Goal: Task Accomplishment & Management: Manage account settings

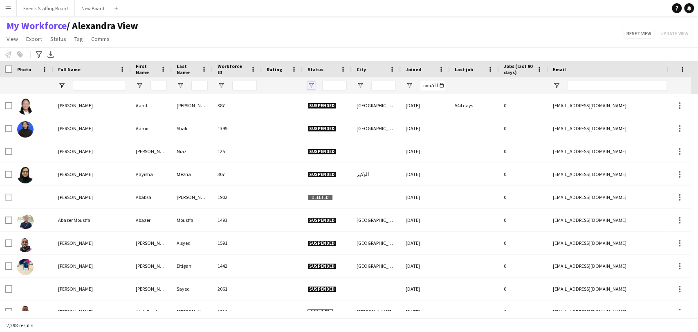
click at [308, 86] on span "Open Filter Menu" at bounding box center [311, 85] width 7 height 7
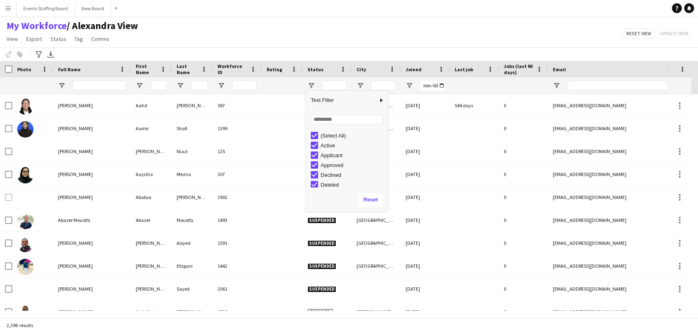
drag, startPoint x: 328, startPoint y: 132, endPoint x: 344, endPoint y: 150, distance: 23.7
click at [328, 133] on div "(Select All)" at bounding box center [353, 136] width 65 height 6
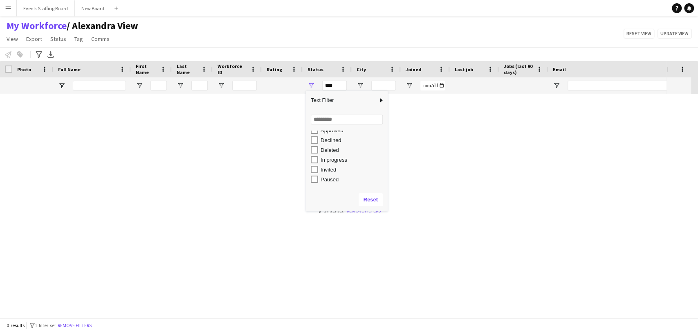
scroll to position [52, 0]
click at [331, 185] on div "Waiting list" at bounding box center [353, 182] width 65 height 6
type input "**********"
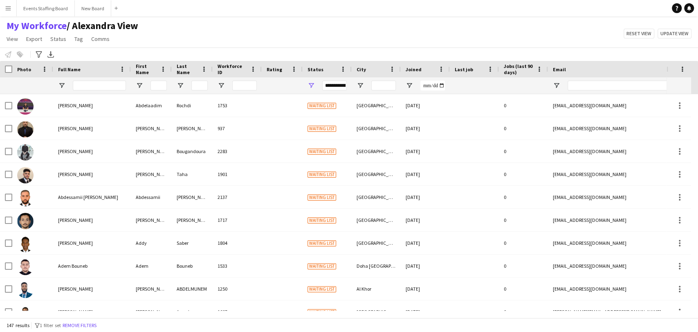
drag, startPoint x: 239, startPoint y: 33, endPoint x: 124, endPoint y: 88, distance: 126.8
click at [239, 33] on div "My Workforce / [PERSON_NAME] View View Views Default view [PERSON_NAME] View Ap…" at bounding box center [349, 34] width 698 height 28
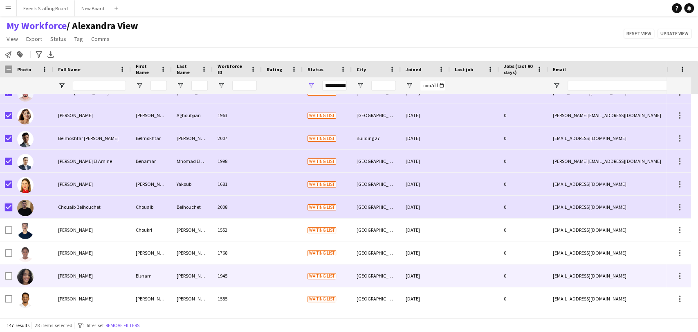
scroll to position [682, 0]
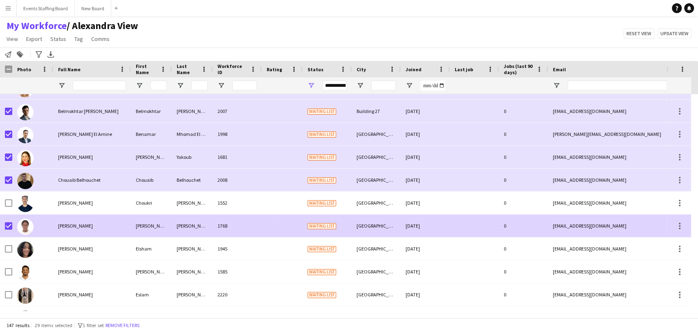
click at [56, 225] on div "[PERSON_NAME]" at bounding box center [92, 225] width 78 height 23
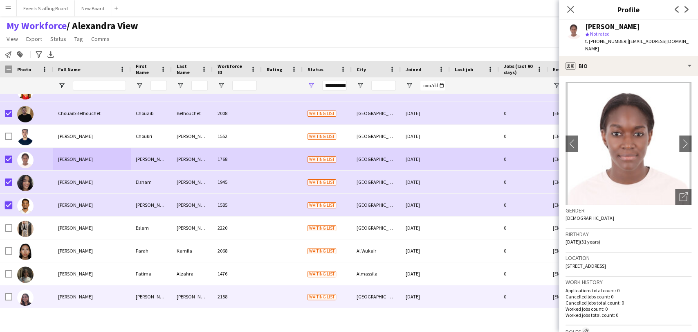
scroll to position [818, 0]
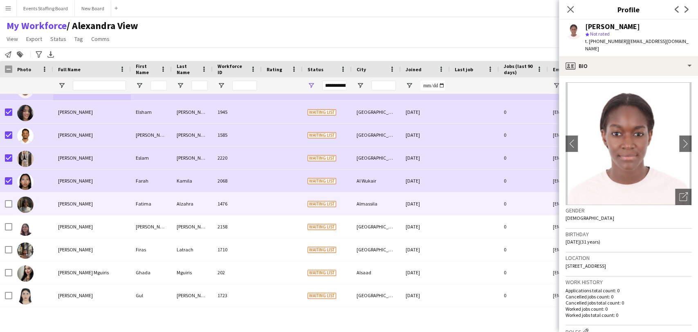
click at [7, 209] on div at bounding box center [8, 203] width 7 height 23
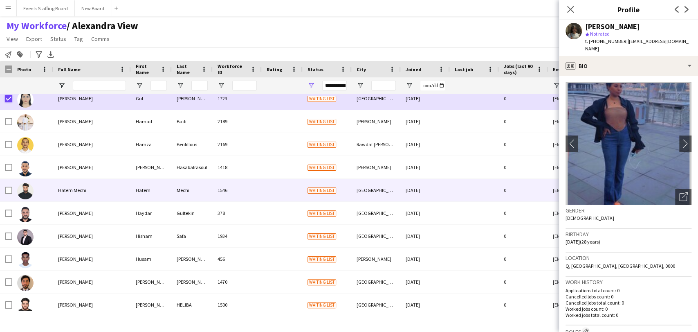
scroll to position [1000, 0]
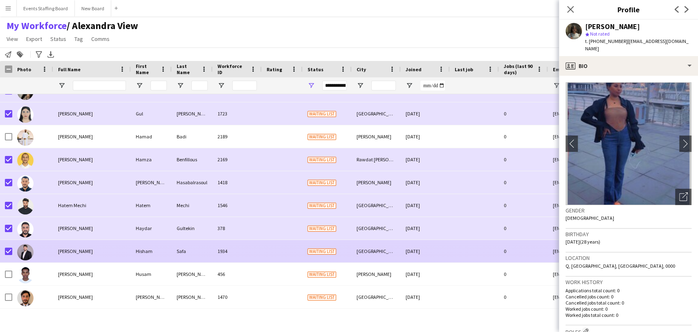
click at [59, 252] on span "[PERSON_NAME]" at bounding box center [75, 251] width 35 height 6
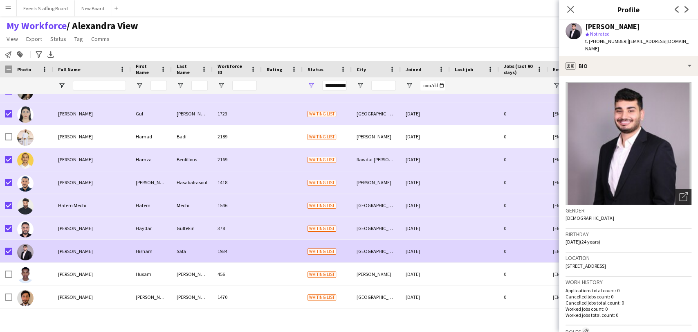
click at [680, 192] on icon "Open photos pop-in" at bounding box center [684, 196] width 9 height 9
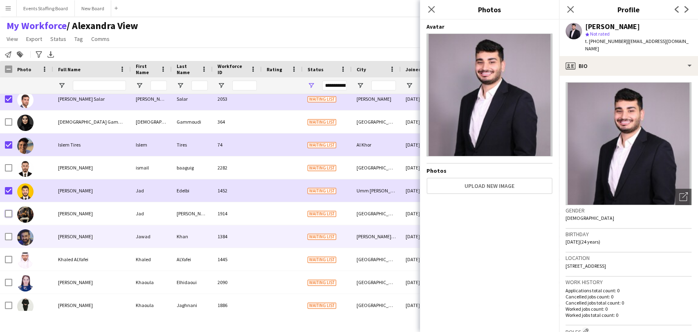
scroll to position [1318, 0]
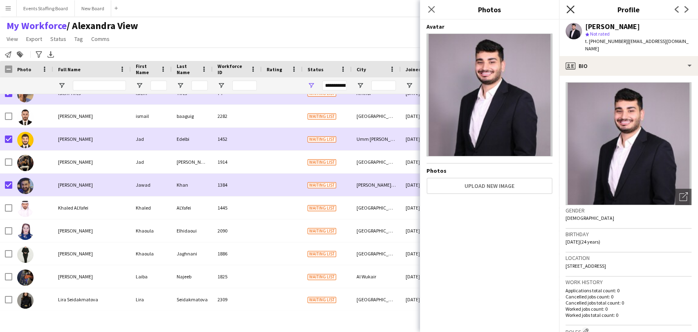
click at [568, 7] on icon at bounding box center [571, 9] width 8 height 8
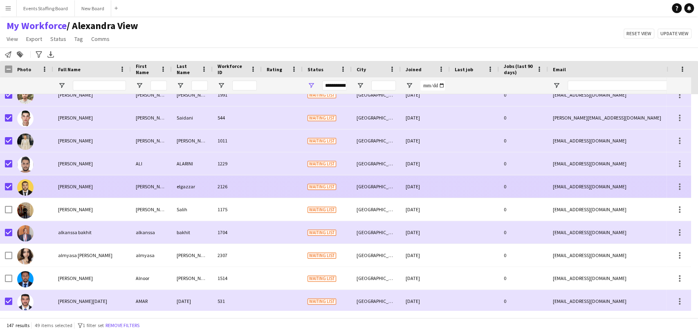
scroll to position [0, 0]
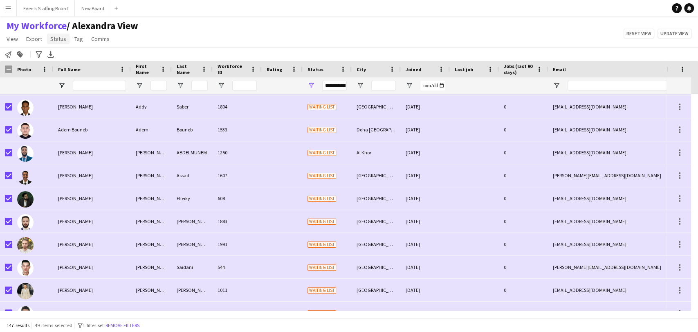
click at [56, 40] on span "Status" at bounding box center [58, 38] width 16 height 7
click at [66, 56] on link "Edit" at bounding box center [75, 56] width 57 height 17
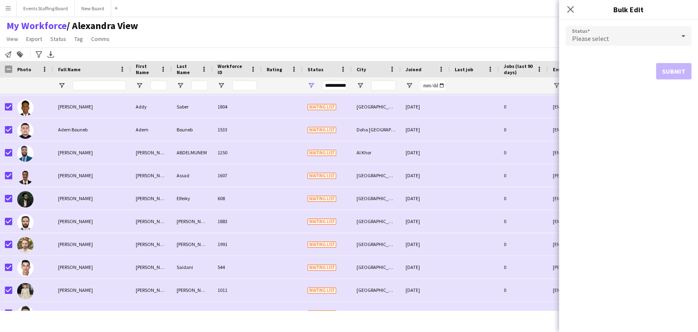
click at [593, 38] on span "Please select" at bounding box center [590, 38] width 37 height 8
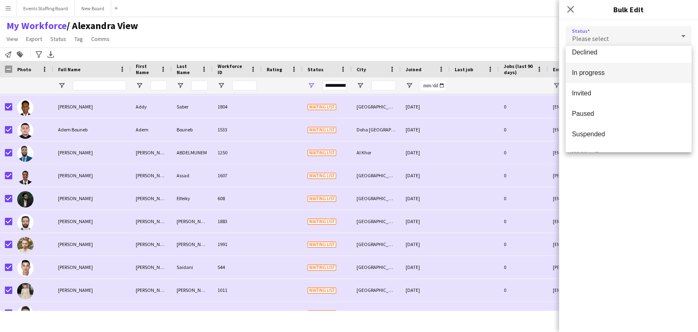
scroll to position [84, 0]
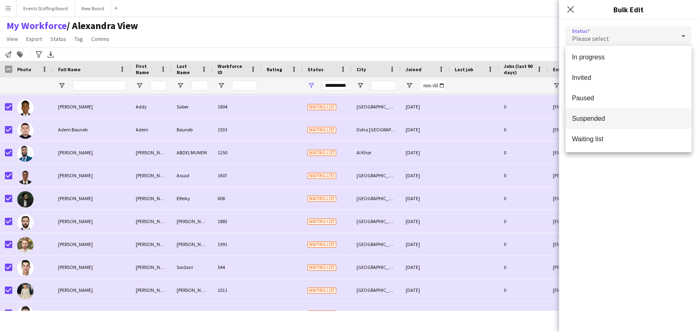
click at [603, 122] on span "Suspended" at bounding box center [628, 119] width 113 height 8
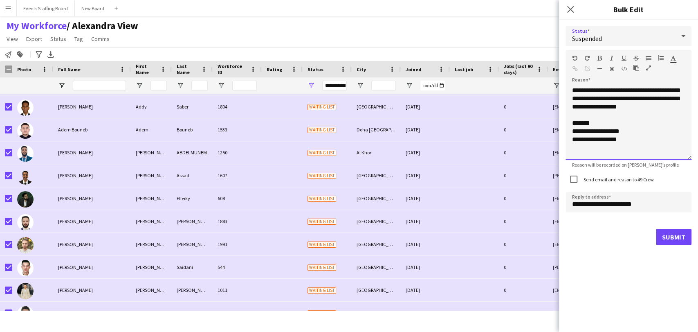
click at [613, 126] on div "**********" at bounding box center [629, 123] width 126 height 74
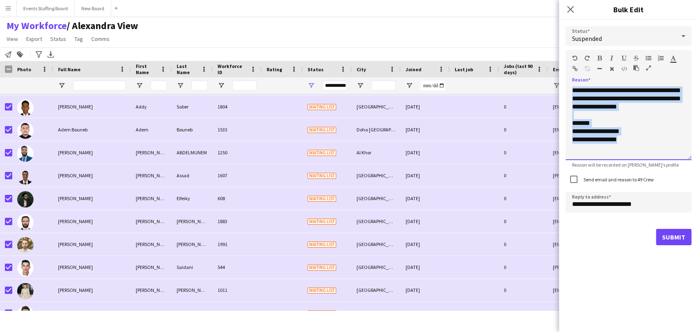
paste div
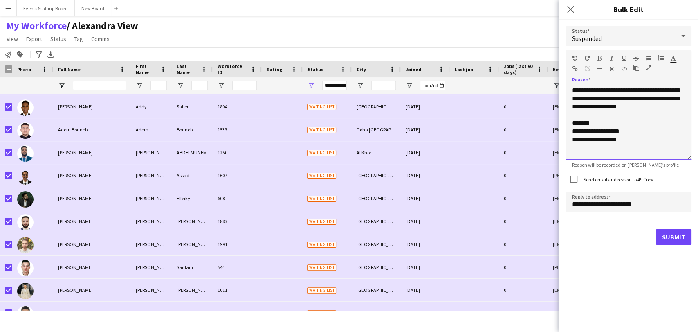
scroll to position [115, 0]
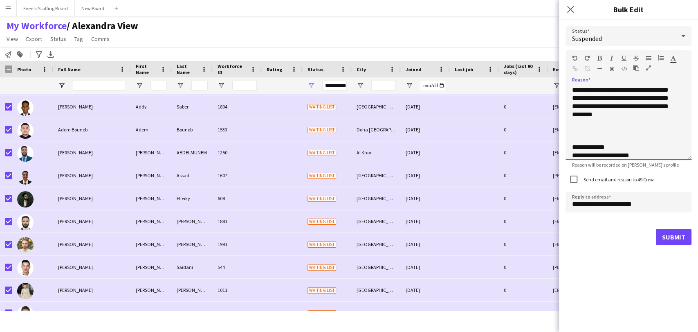
click at [586, 129] on div at bounding box center [628, 131] width 113 height 8
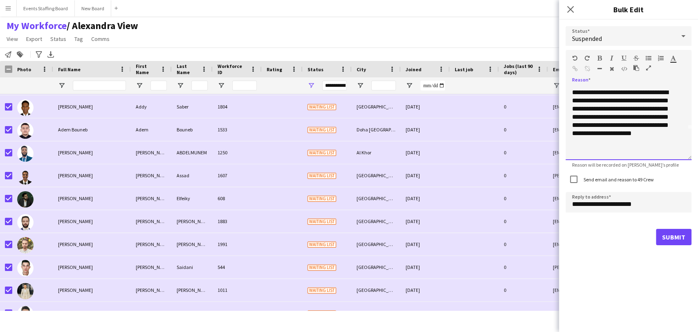
scroll to position [0, 0]
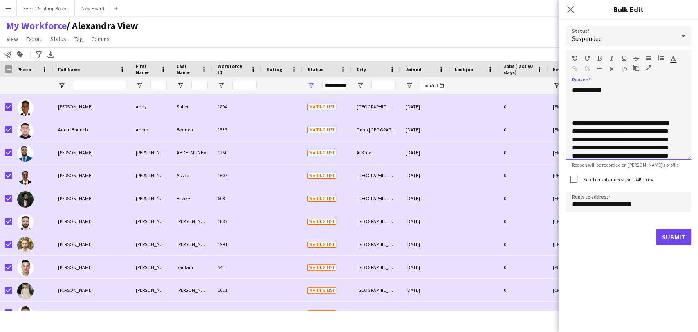
click at [592, 111] on div at bounding box center [628, 115] width 113 height 8
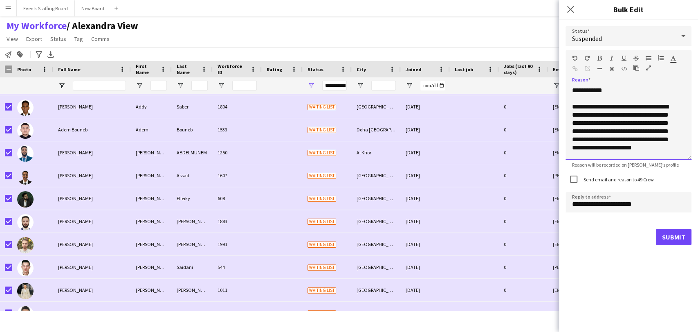
scroll to position [45, 0]
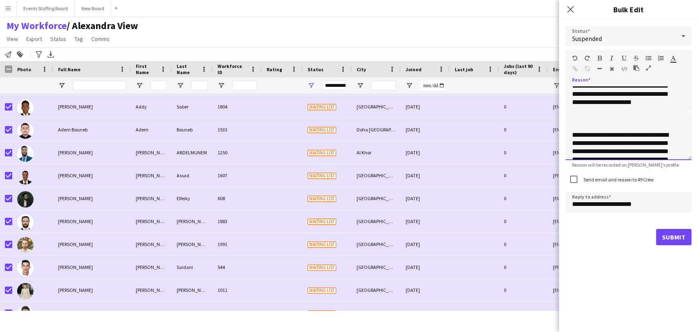
click at [595, 116] on div at bounding box center [628, 119] width 113 height 8
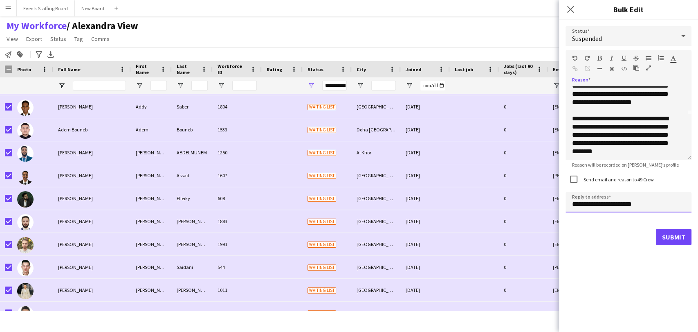
click at [577, 204] on input "**********" at bounding box center [629, 202] width 126 height 20
drag, startPoint x: 577, startPoint y: 204, endPoint x: 572, endPoint y: 205, distance: 5.9
click at [573, 205] on input "**********" at bounding box center [629, 202] width 126 height 20
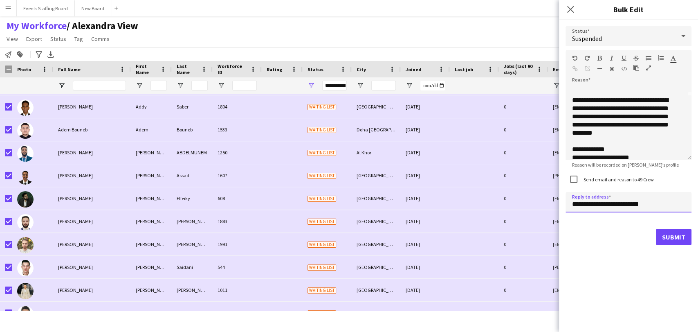
scroll to position [72, 0]
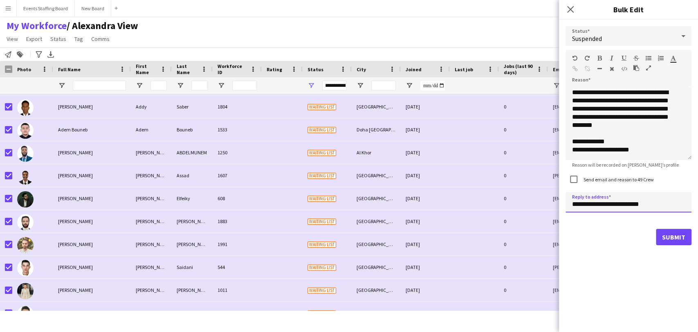
type input "**********"
click at [673, 240] on button "Submit" at bounding box center [674, 237] width 36 height 16
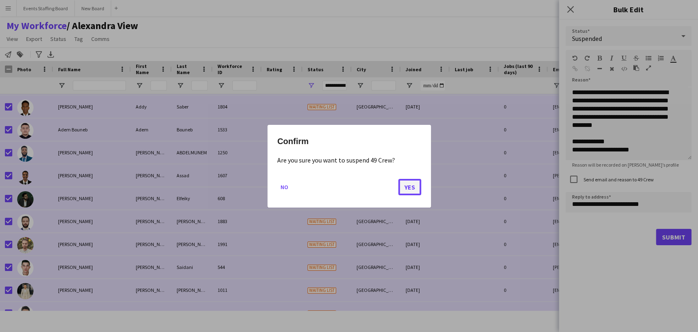
click at [416, 184] on button "Yes" at bounding box center [409, 186] width 23 height 16
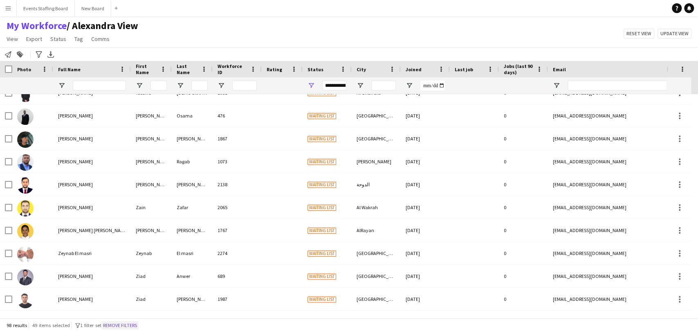
click at [115, 326] on button "Remove filters" at bounding box center [119, 325] width 37 height 9
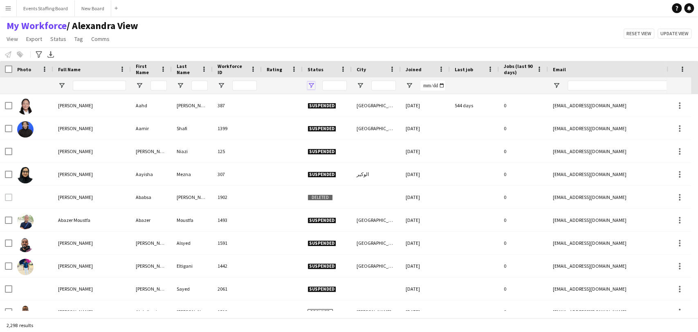
click at [308, 85] on span "Open Filter Menu" at bounding box center [311, 85] width 7 height 7
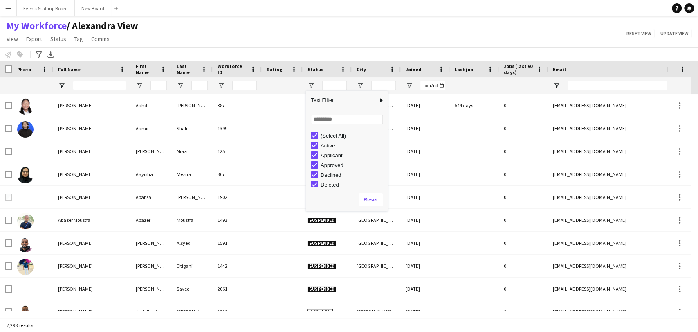
click at [334, 133] on div "(Select All)" at bounding box center [353, 136] width 65 height 6
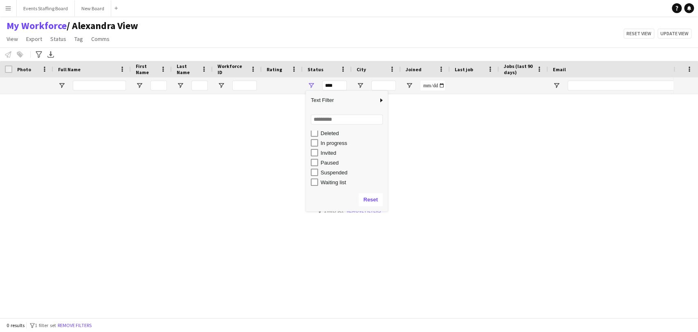
click at [324, 182] on div "Waiting list" at bounding box center [353, 182] width 65 height 6
type input "**********"
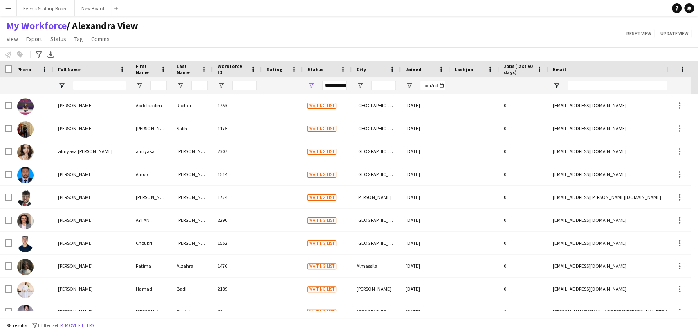
click at [286, 30] on div "My Workforce / [PERSON_NAME] View View Views Default view [PERSON_NAME] View Ap…" at bounding box center [349, 34] width 698 height 28
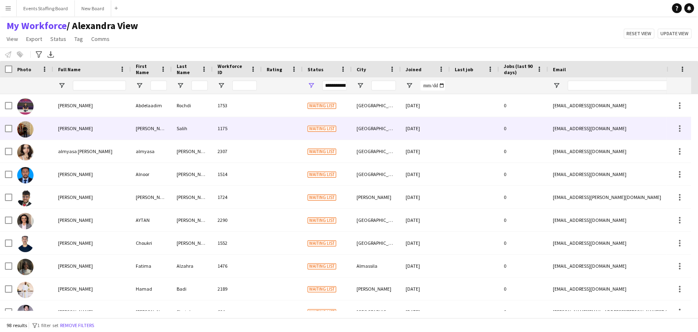
click at [70, 139] on div "[PERSON_NAME]" at bounding box center [92, 128] width 78 height 23
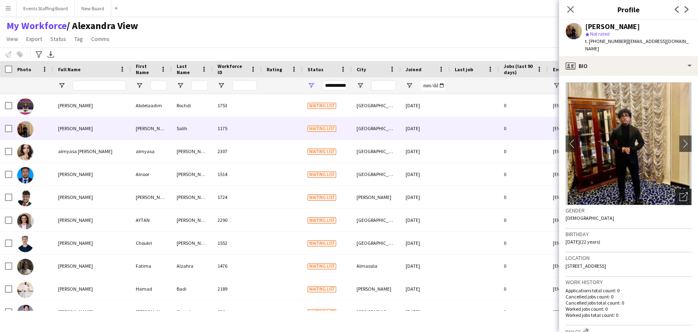
click at [680, 192] on icon "Open photos pop-in" at bounding box center [684, 196] width 9 height 9
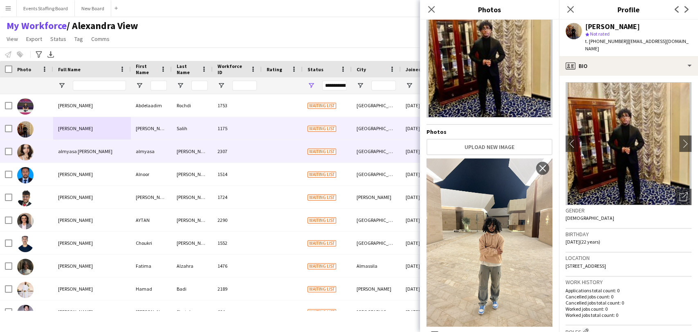
click at [141, 150] on div "almyasa" at bounding box center [151, 151] width 41 height 23
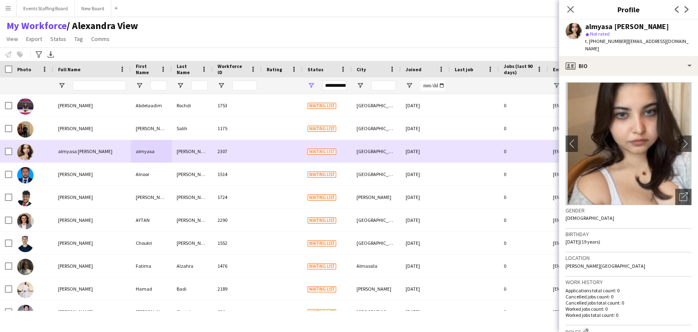
click at [62, 165] on div "[PERSON_NAME]" at bounding box center [92, 174] width 78 height 23
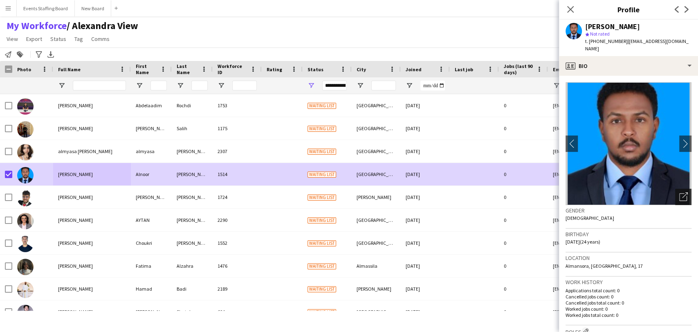
click at [680, 192] on icon "Open photos pop-in" at bounding box center [684, 196] width 9 height 9
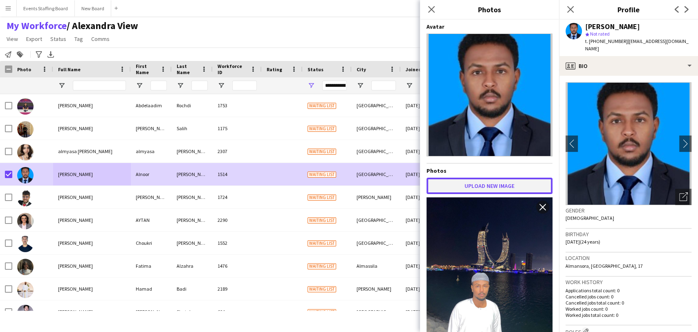
click at [475, 184] on button "Upload new image" at bounding box center [490, 186] width 126 height 16
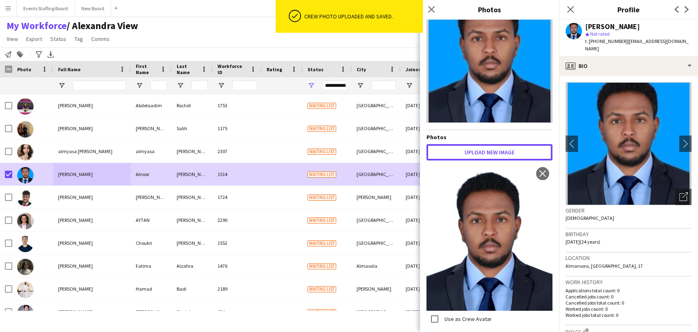
scroll to position [45, 0]
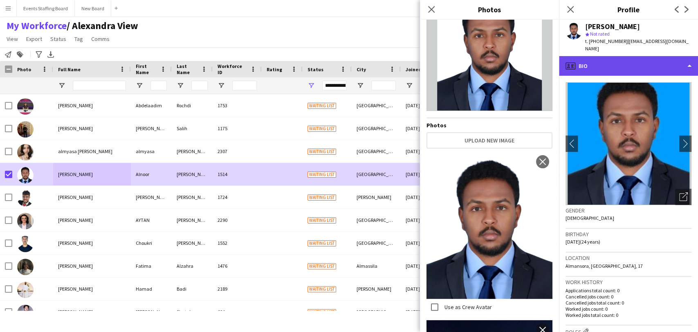
click at [617, 63] on div "profile Bio" at bounding box center [628, 66] width 139 height 20
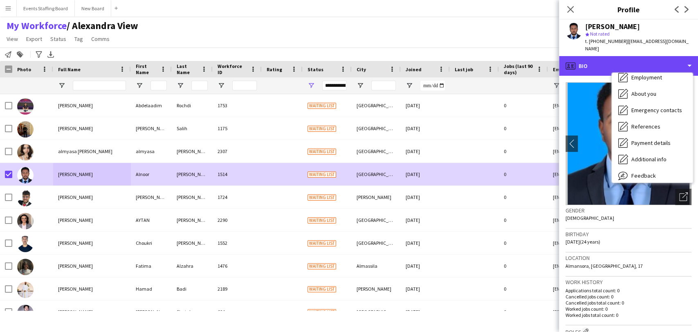
scroll to position [60, 0]
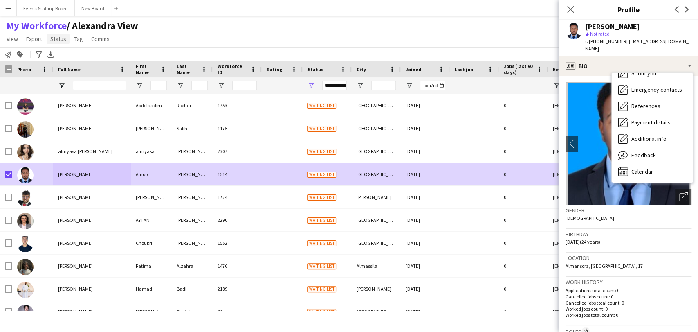
click at [56, 41] on span "Status" at bounding box center [58, 38] width 16 height 7
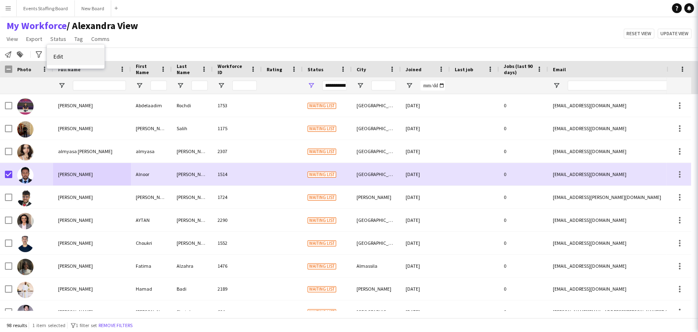
click at [77, 53] on link "Edit" at bounding box center [75, 56] width 57 height 17
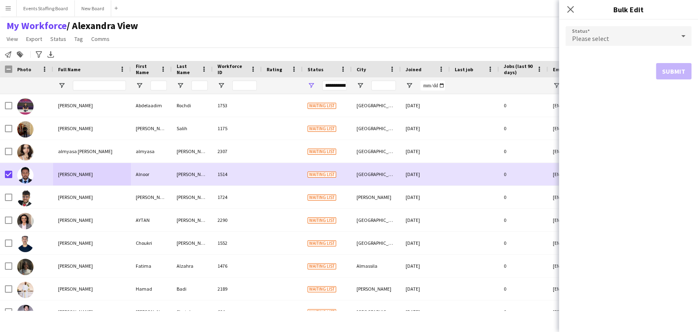
click at [614, 41] on div "Please select" at bounding box center [621, 36] width 110 height 20
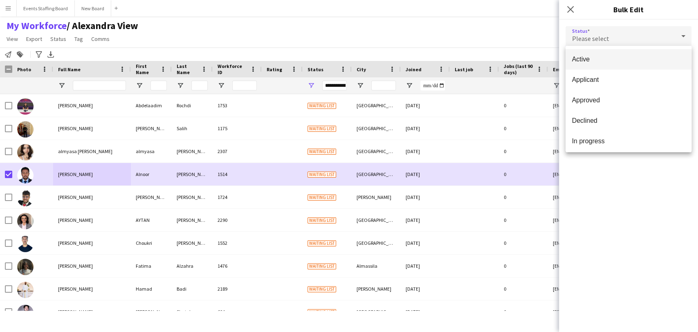
click at [609, 57] on span "Active" at bounding box center [628, 59] width 113 height 8
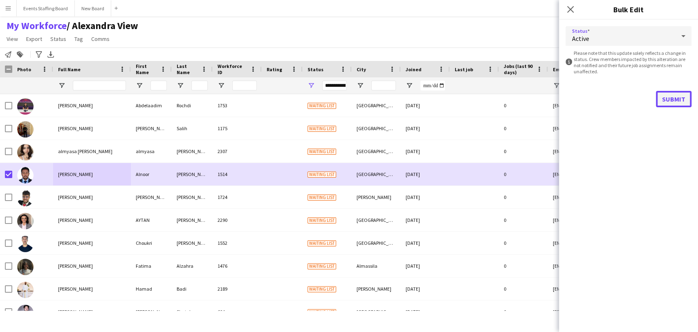
click at [675, 98] on button "Submit" at bounding box center [674, 99] width 36 height 16
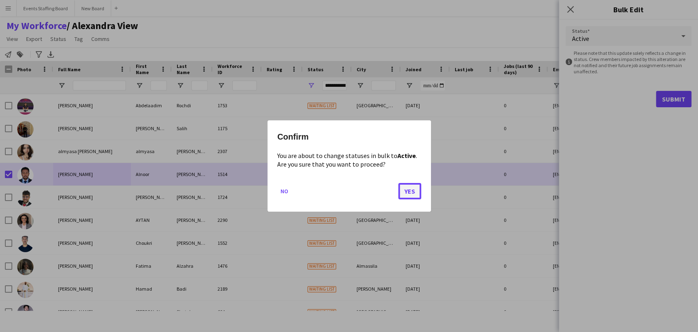
click at [405, 188] on button "Yes" at bounding box center [409, 191] width 23 height 16
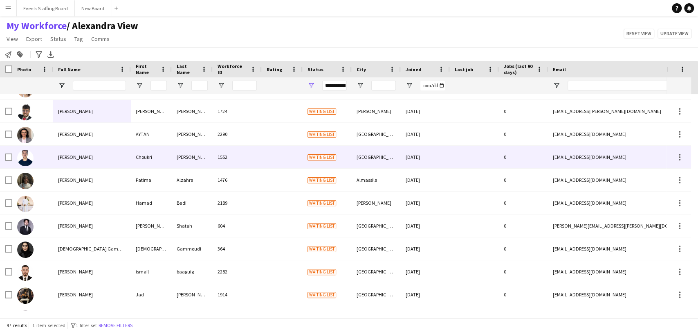
scroll to position [136, 0]
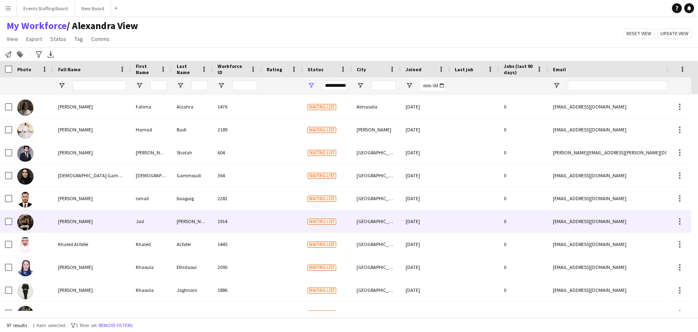
click at [52, 217] on div at bounding box center [32, 221] width 41 height 23
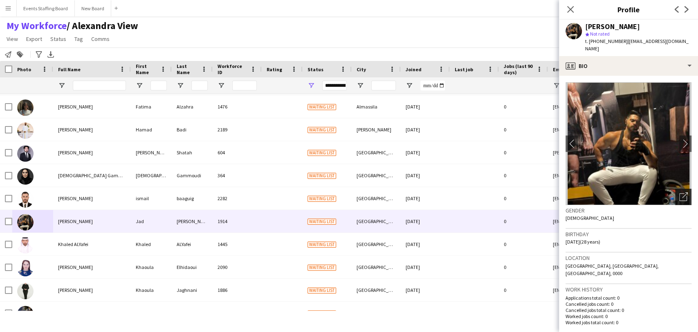
click at [675, 189] on div "Open photos pop-in" at bounding box center [683, 197] width 16 height 16
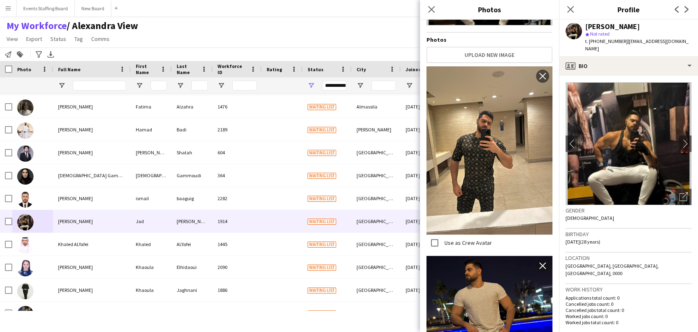
scroll to position [0, 0]
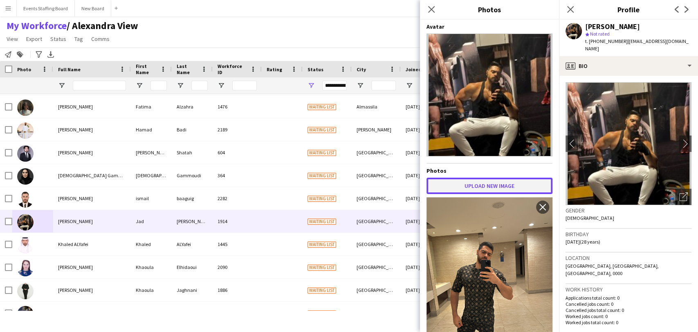
click at [496, 184] on button "Upload new image" at bounding box center [490, 186] width 126 height 16
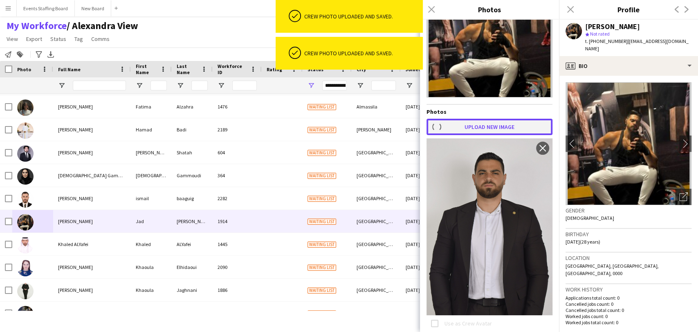
scroll to position [7, 0]
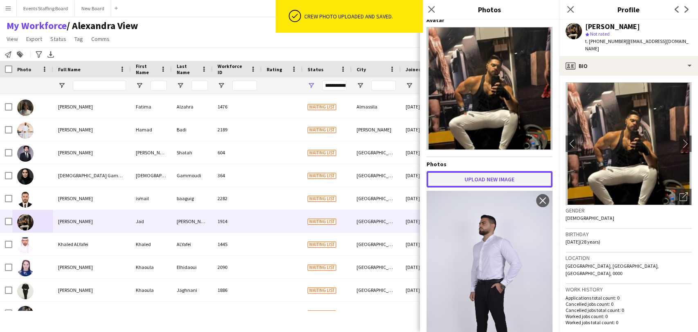
click at [493, 171] on button "Upload new image" at bounding box center [490, 179] width 126 height 16
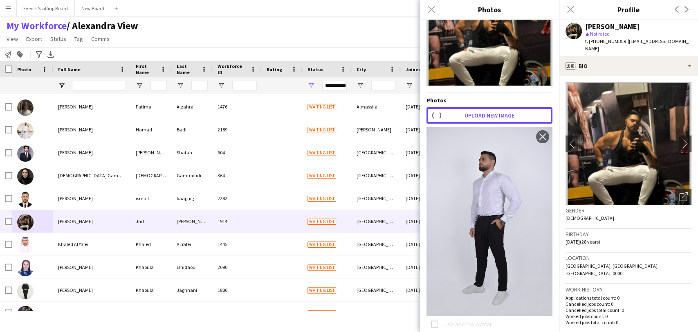
scroll to position [97, 0]
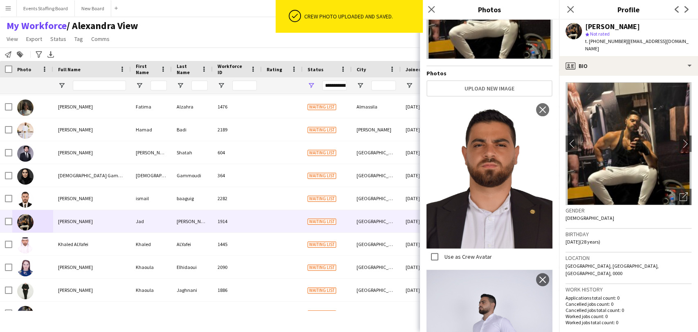
click at [448, 252] on label "Use as Crew Avatar" at bounding box center [467, 255] width 49 height 7
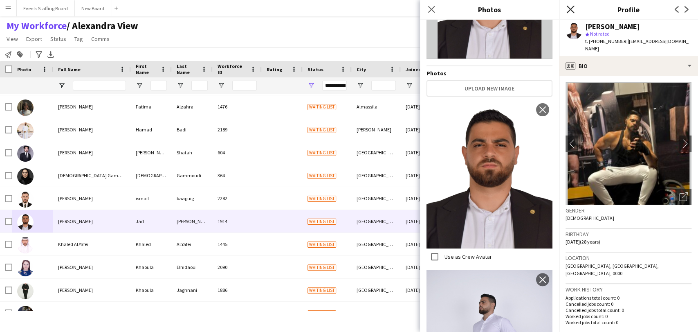
click at [569, 11] on icon at bounding box center [571, 9] width 8 height 8
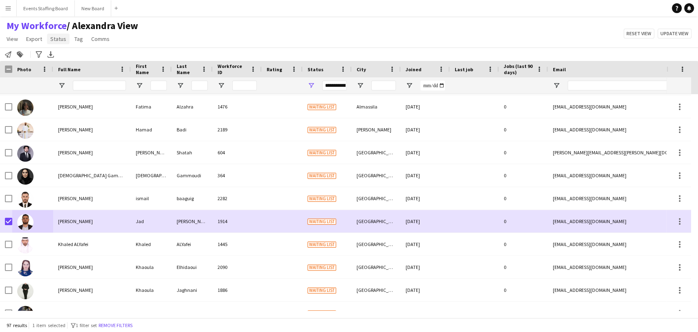
click at [57, 37] on span "Status" at bounding box center [58, 38] width 16 height 7
drag, startPoint x: 63, startPoint y: 59, endPoint x: 81, endPoint y: 60, distance: 17.2
click at [63, 58] on link "Edit" at bounding box center [75, 56] width 57 height 17
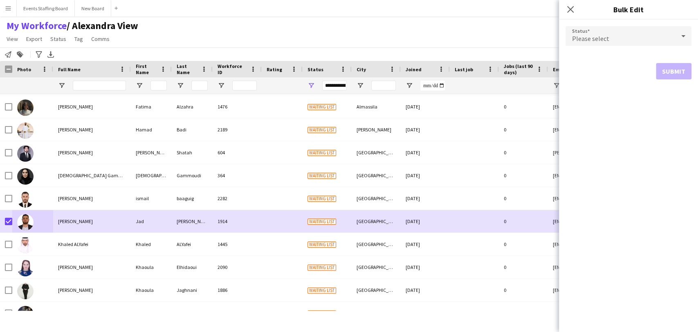
click at [619, 36] on div "Please select" at bounding box center [621, 36] width 110 height 20
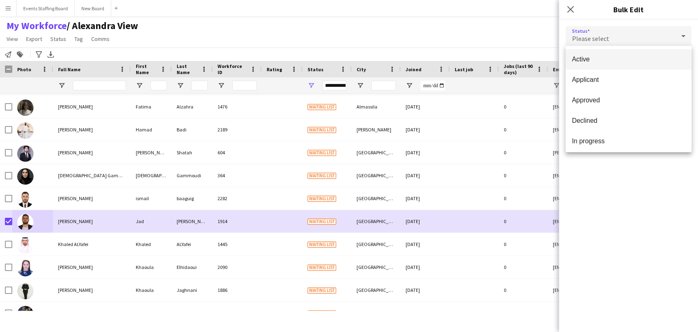
click at [606, 57] on span "Active" at bounding box center [628, 59] width 113 height 8
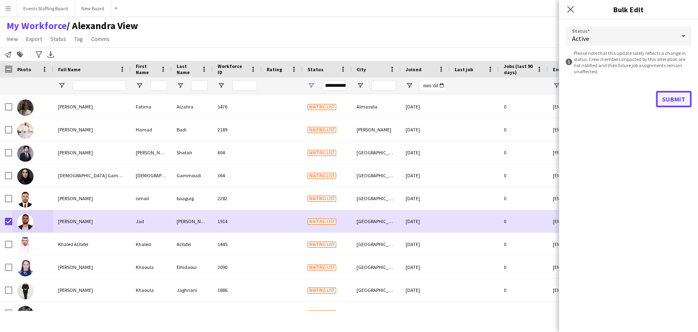
click at [668, 99] on button "Submit" at bounding box center [674, 99] width 36 height 16
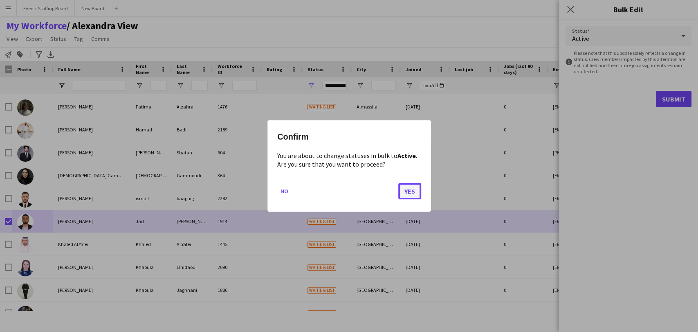
click at [403, 187] on button "Yes" at bounding box center [409, 191] width 23 height 16
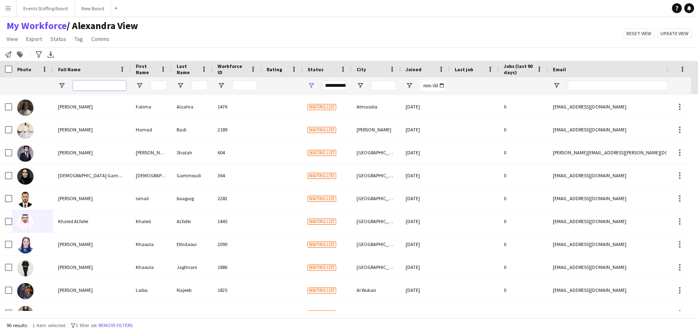
click at [93, 83] on input "Full Name Filter Input" at bounding box center [99, 86] width 53 height 10
